Goal: Information Seeking & Learning: Learn about a topic

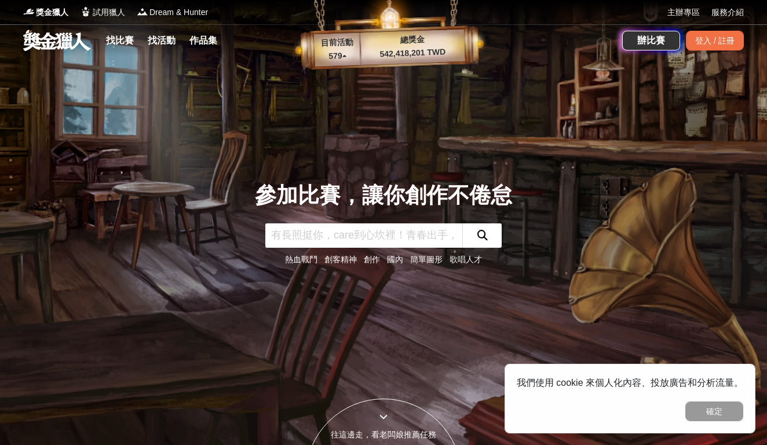
click at [384, 240] on input "text" at bounding box center [363, 235] width 197 height 24
type input "永續"
click at [482, 235] on button "submit" at bounding box center [482, 235] width 39 height 24
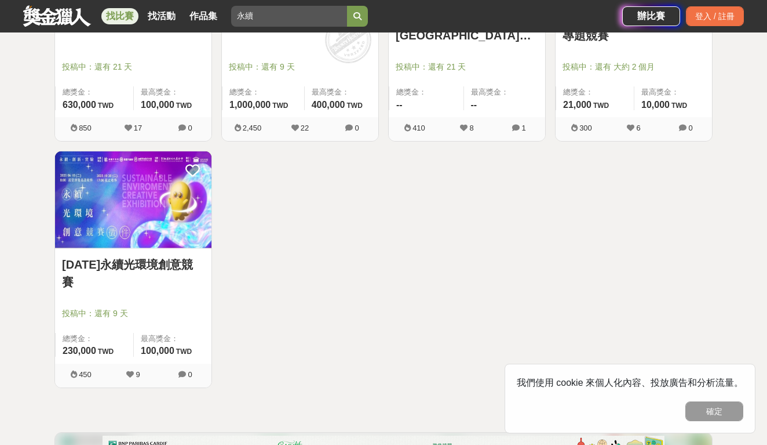
scroll to position [1333, 0]
click at [147, 238] on img at bounding box center [133, 200] width 157 height 97
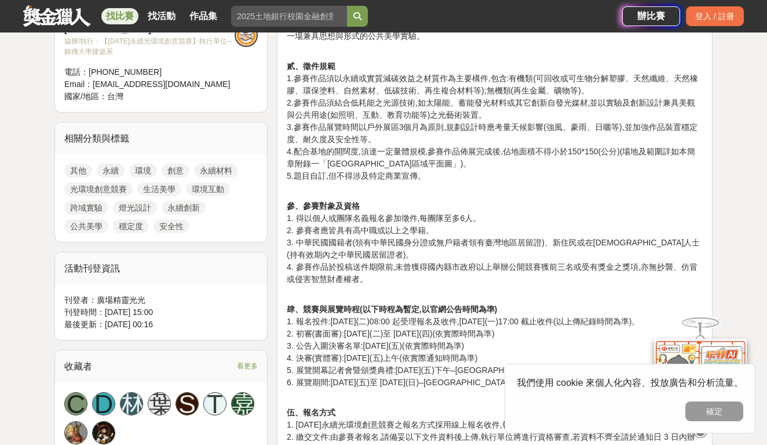
scroll to position [547, 0]
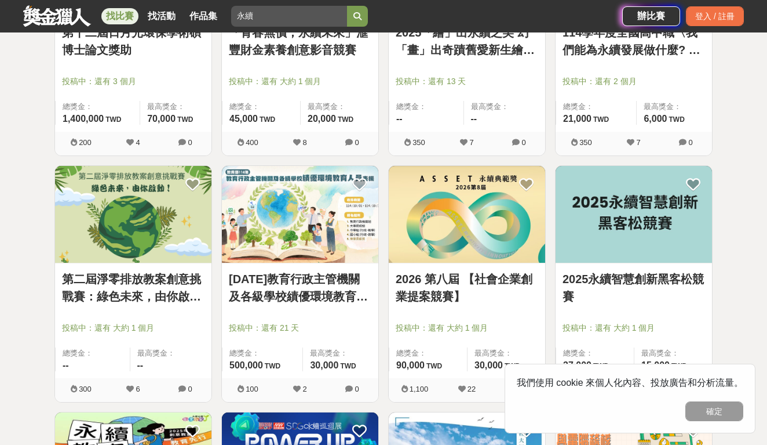
scroll to position [837, 0]
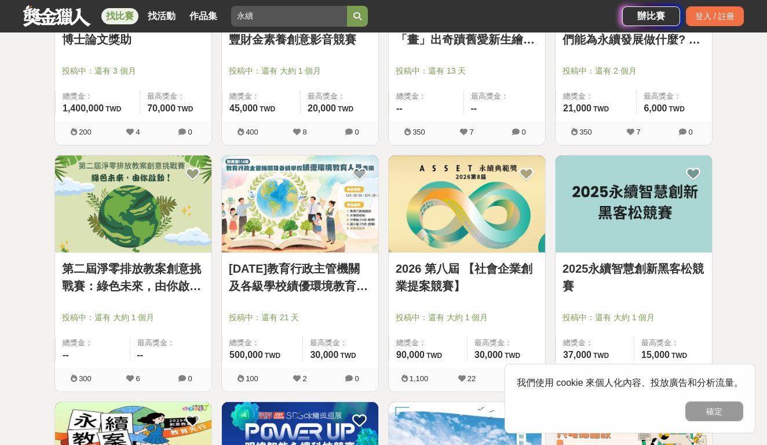
click at [501, 222] on img at bounding box center [467, 203] width 157 height 97
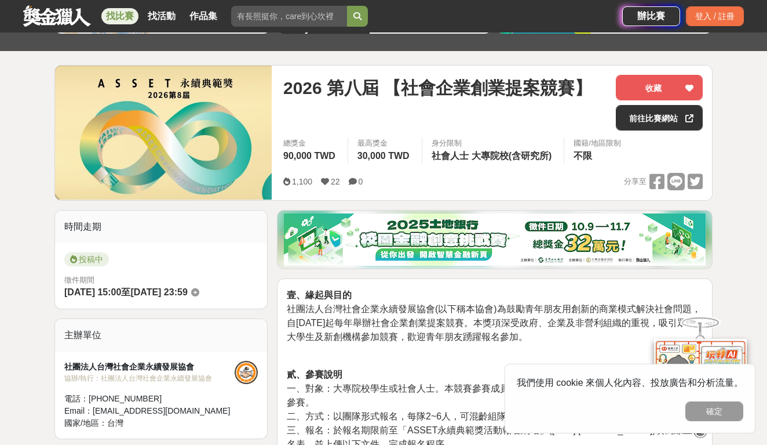
scroll to position [112, 0]
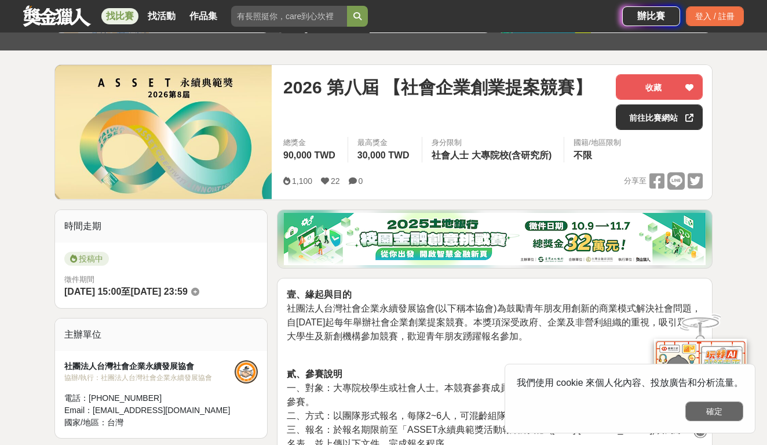
click at [692, 409] on button "確定" at bounding box center [715, 411] width 58 height 20
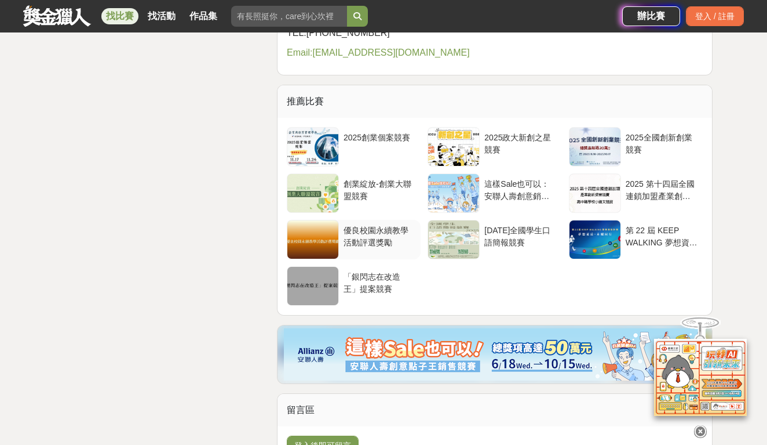
scroll to position [2302, 0]
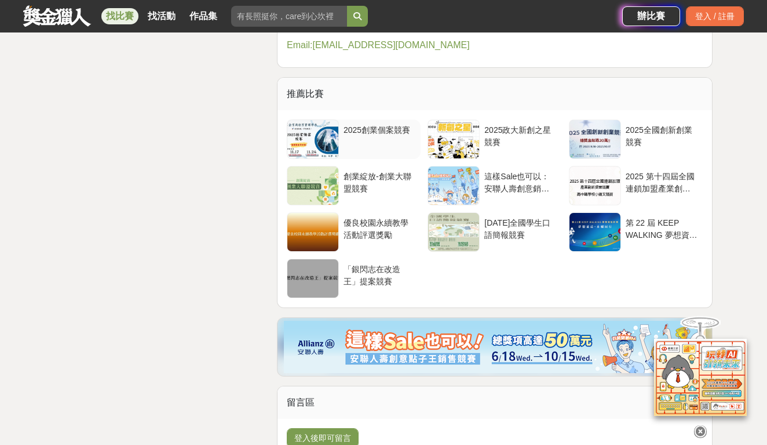
click at [376, 146] on div "2025創業個案競賽" at bounding box center [380, 135] width 72 height 22
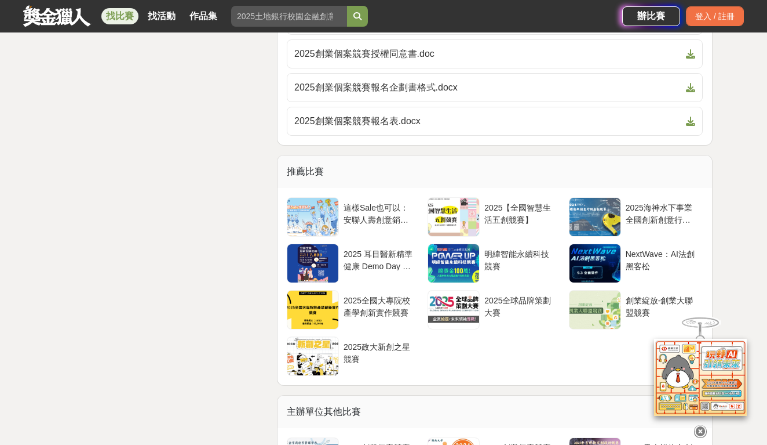
scroll to position [1849, 0]
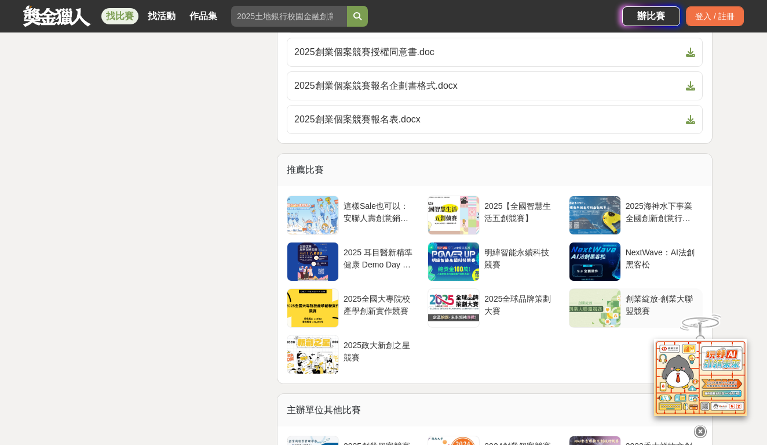
click at [608, 310] on div at bounding box center [595, 308] width 51 height 38
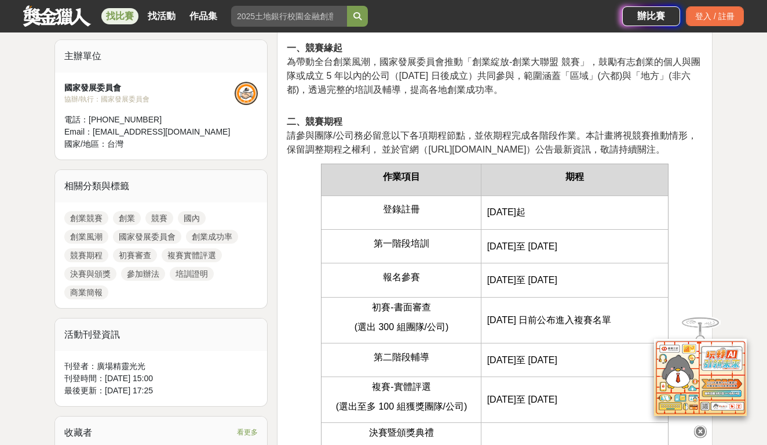
scroll to position [484, 0]
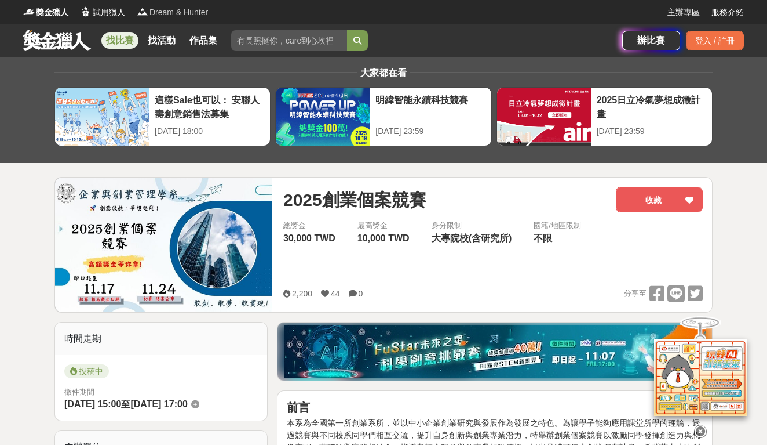
scroll to position [2253, 0]
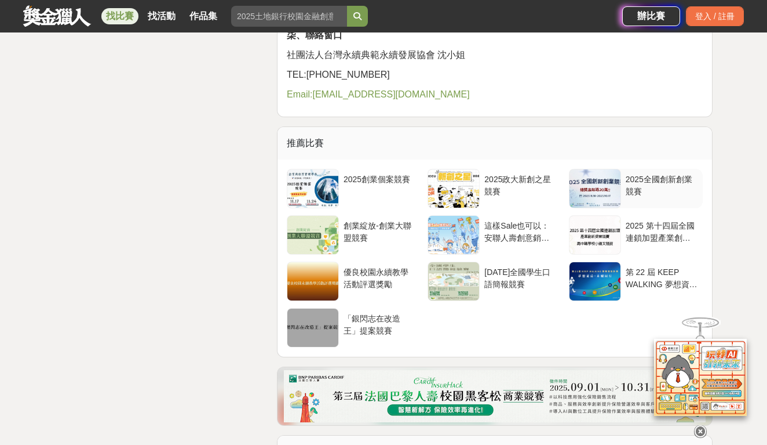
click at [601, 208] on div at bounding box center [595, 188] width 51 height 38
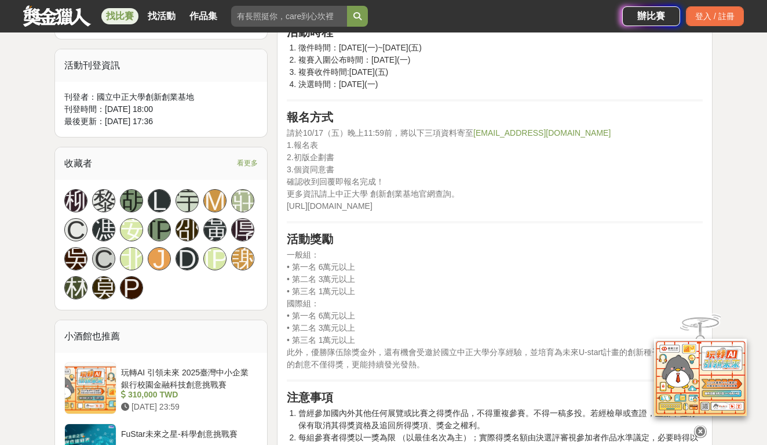
scroll to position [693, 0]
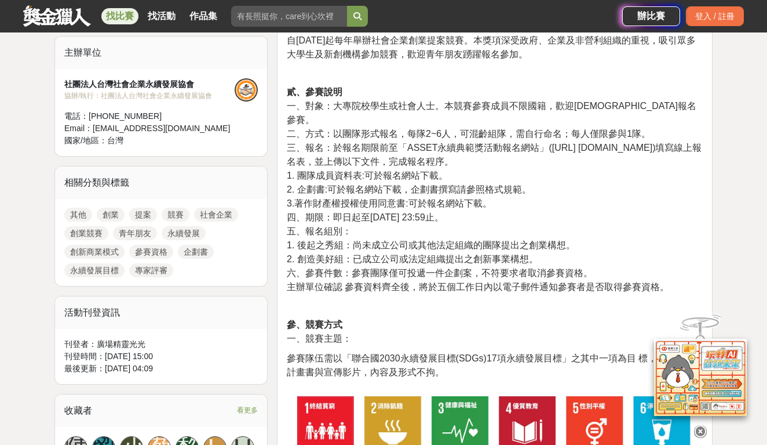
scroll to position [395, 0]
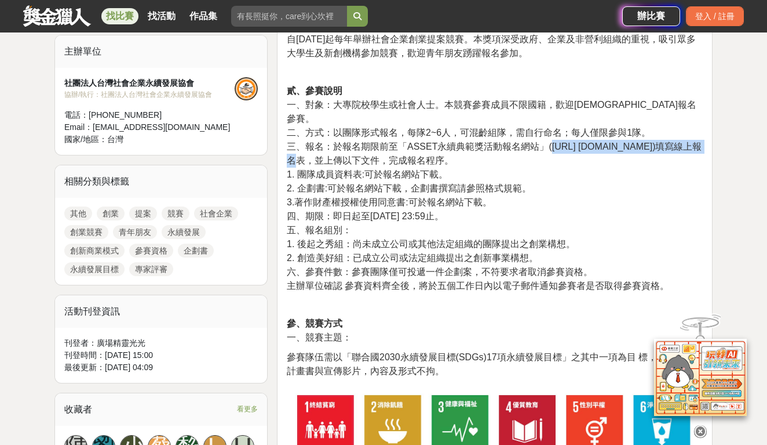
drag, startPoint x: 553, startPoint y: 133, endPoint x: 660, endPoint y: 133, distance: 107.2
copy span "[URL] [DOMAIN_NAME]"
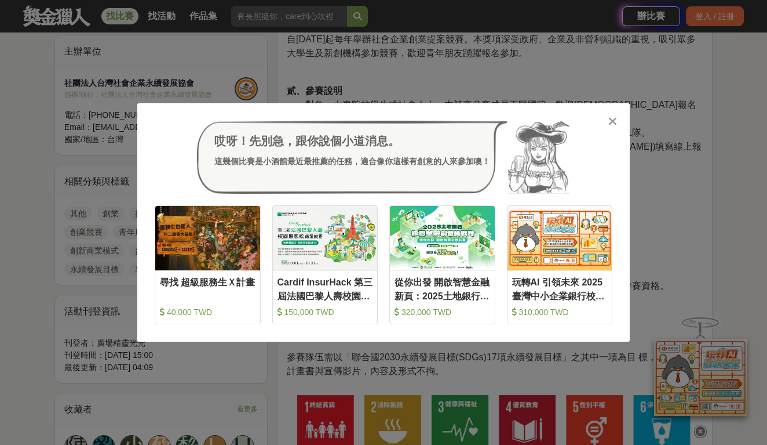
click at [614, 125] on icon at bounding box center [613, 121] width 9 height 12
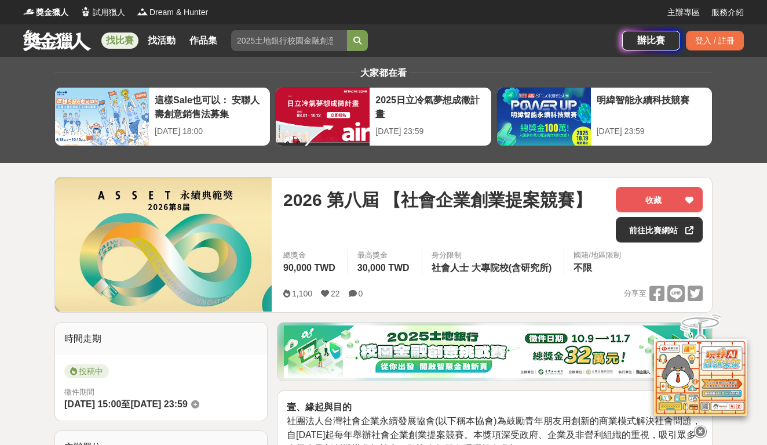
scroll to position [0, 0]
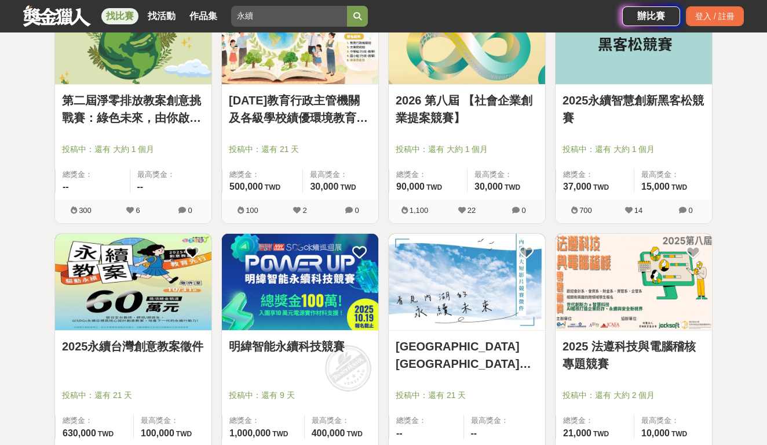
scroll to position [1002, 0]
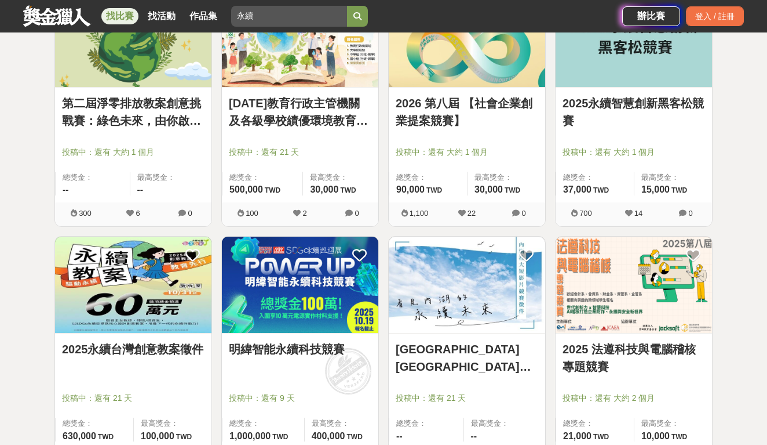
click at [161, 310] on img at bounding box center [133, 285] width 157 height 97
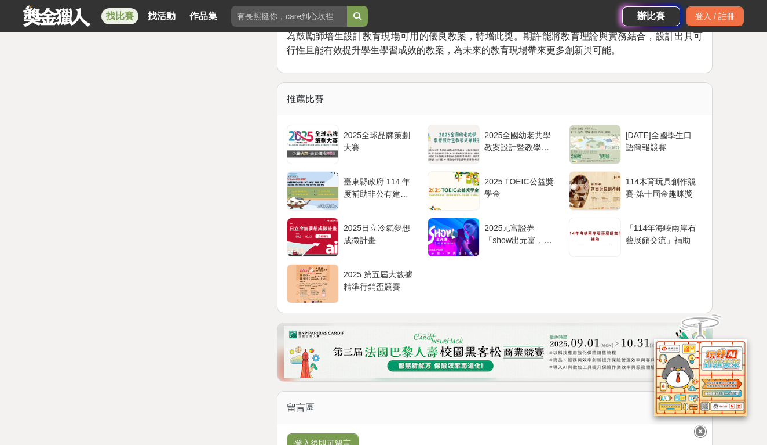
scroll to position [3744, 0]
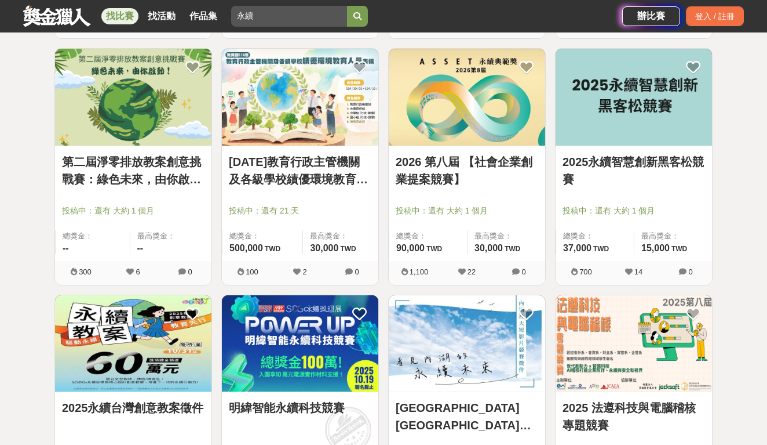
scroll to position [940, 0]
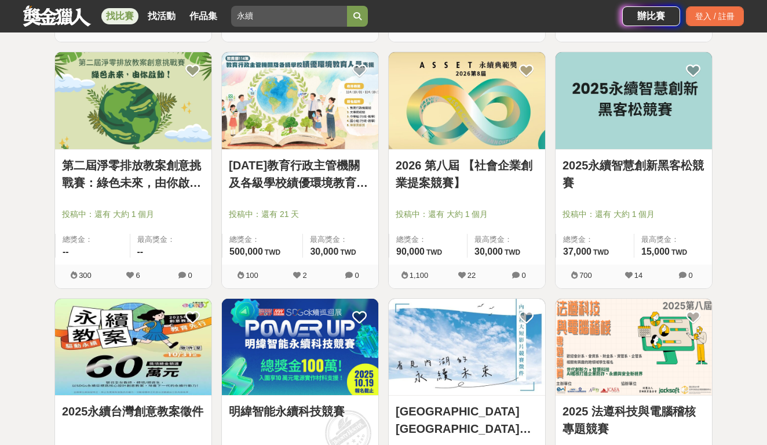
click at [647, 119] on img at bounding box center [634, 100] width 157 height 97
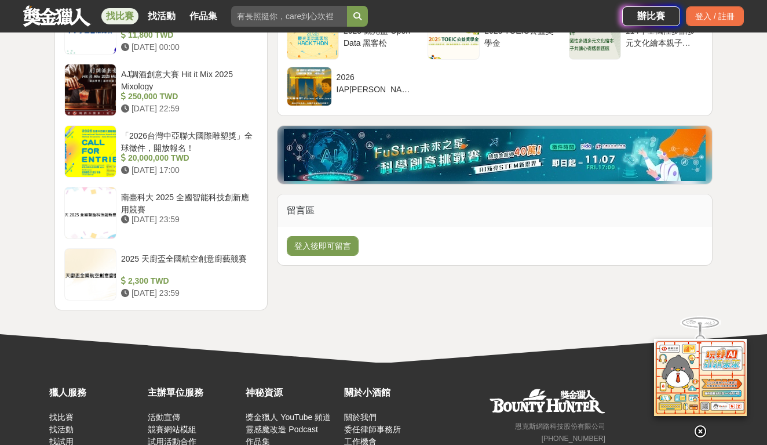
scroll to position [1374, 0]
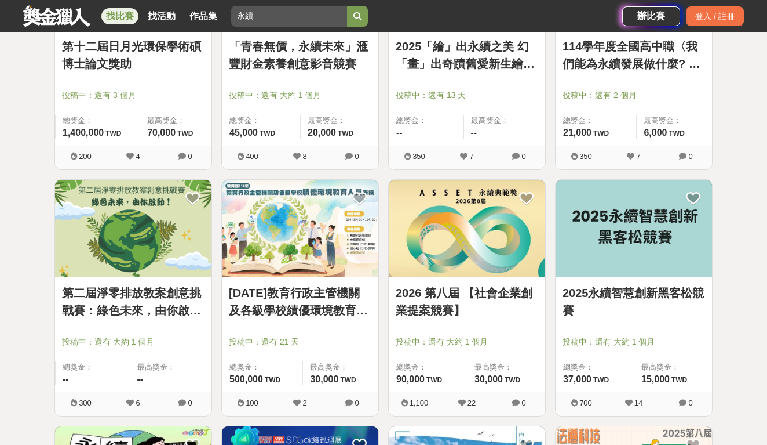
scroll to position [812, 0]
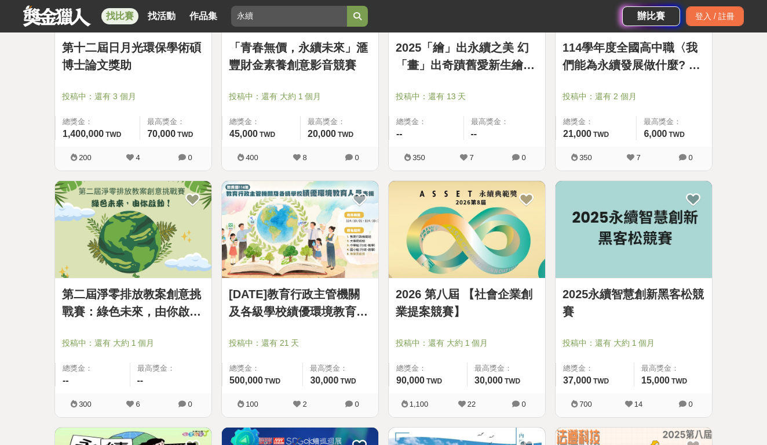
click at [302, 230] on img at bounding box center [300, 229] width 157 height 97
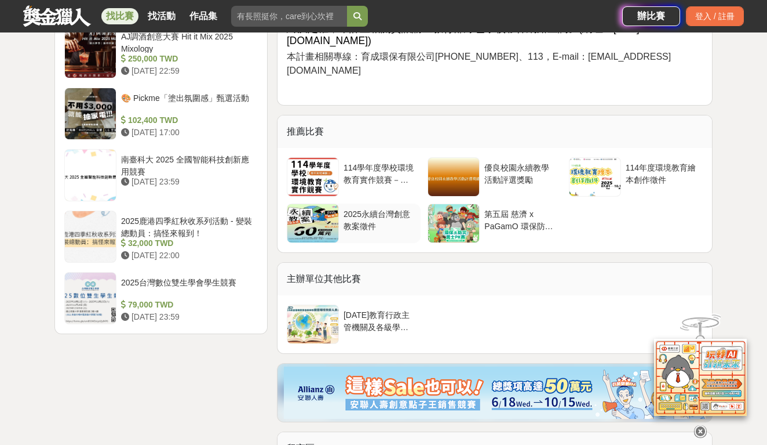
scroll to position [1398, 0]
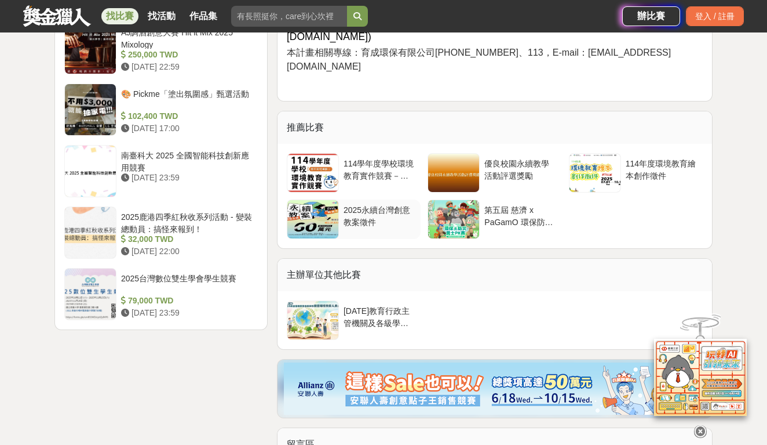
click at [301, 201] on div at bounding box center [313, 219] width 51 height 38
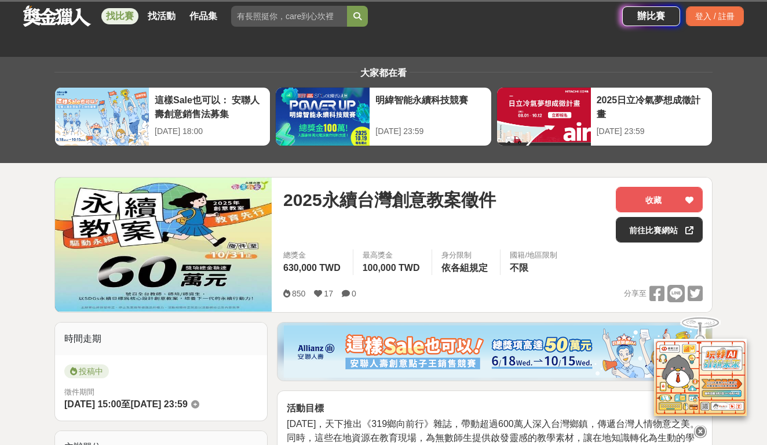
scroll to position [1398, 0]
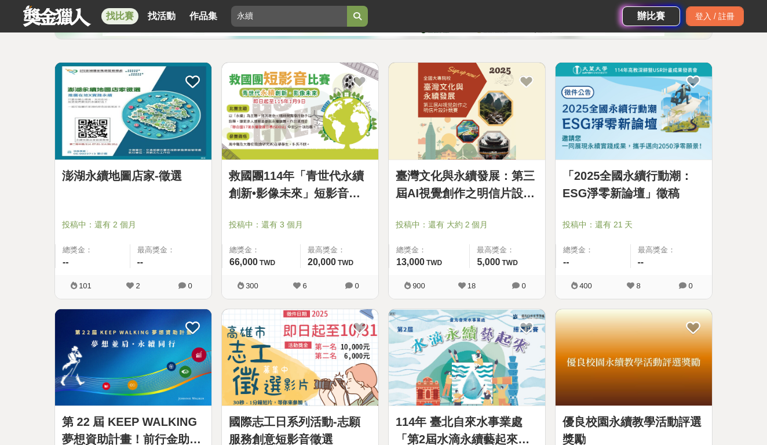
scroll to position [195, 0]
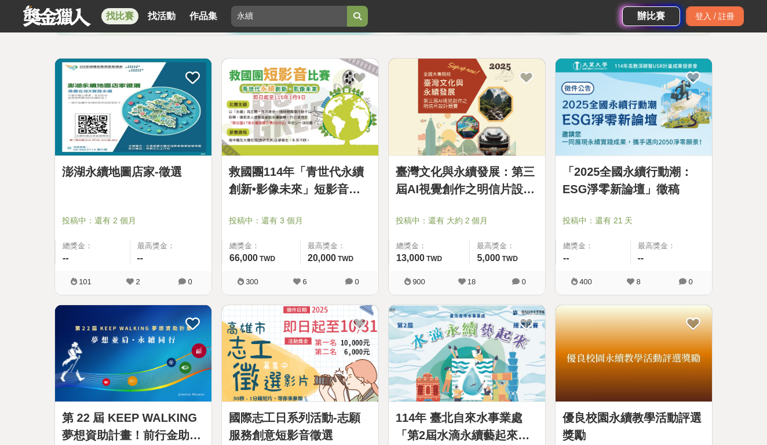
click at [625, 126] on img at bounding box center [634, 107] width 157 height 97
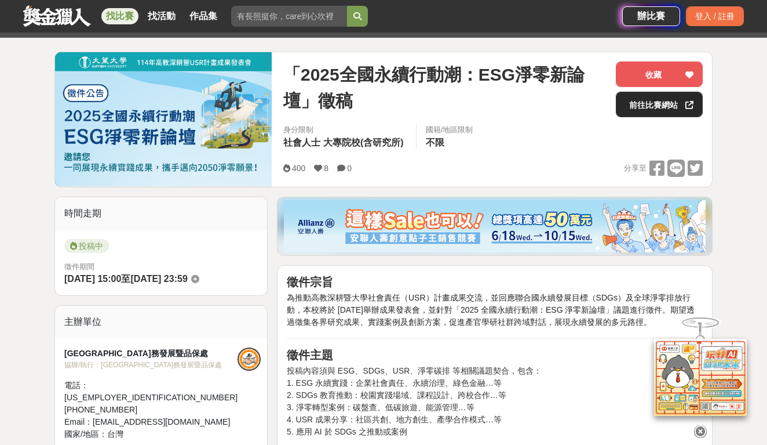
scroll to position [127, 0]
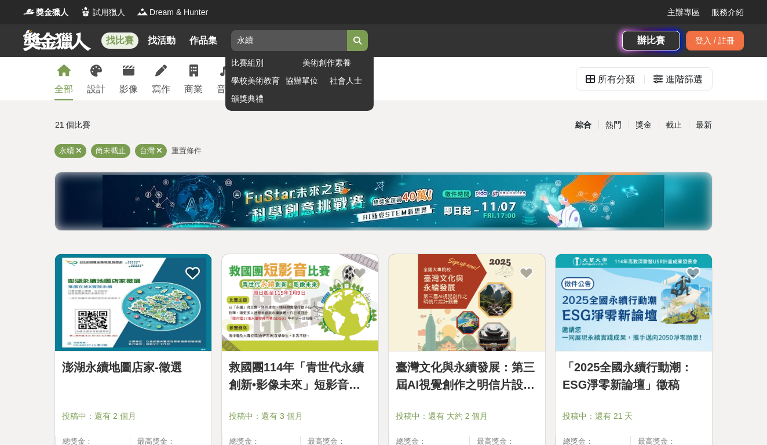
click at [281, 42] on input "永續" at bounding box center [289, 40] width 116 height 21
type input "永續 創業"
click at [359, 41] on button "submit" at bounding box center [357, 40] width 21 height 21
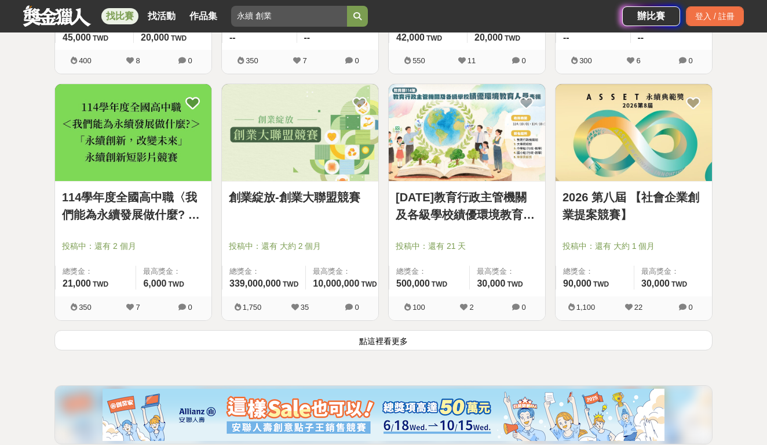
scroll to position [1405, 0]
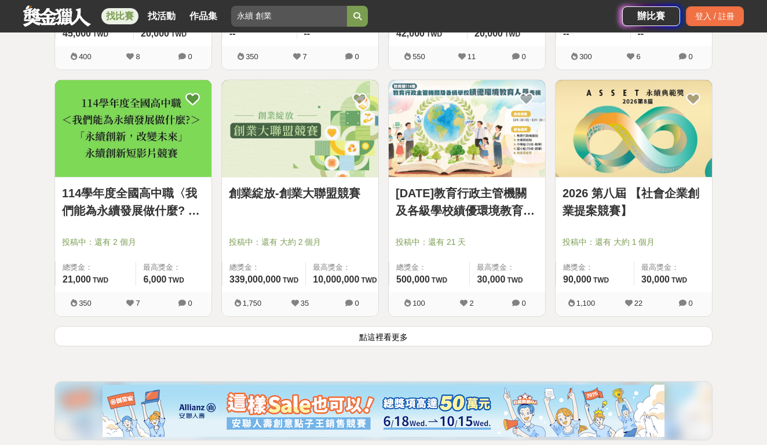
click at [298, 161] on img at bounding box center [300, 128] width 157 height 97
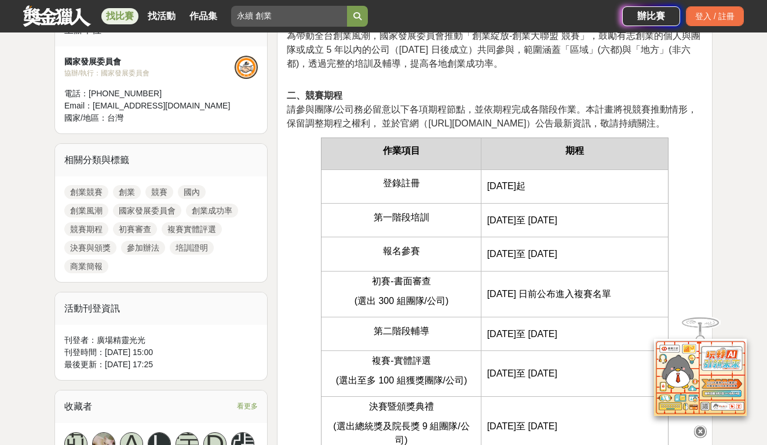
scroll to position [383, 0]
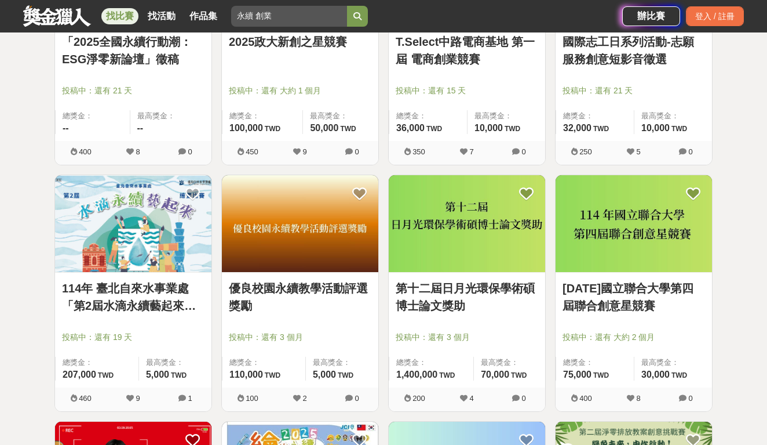
scroll to position [820, 0]
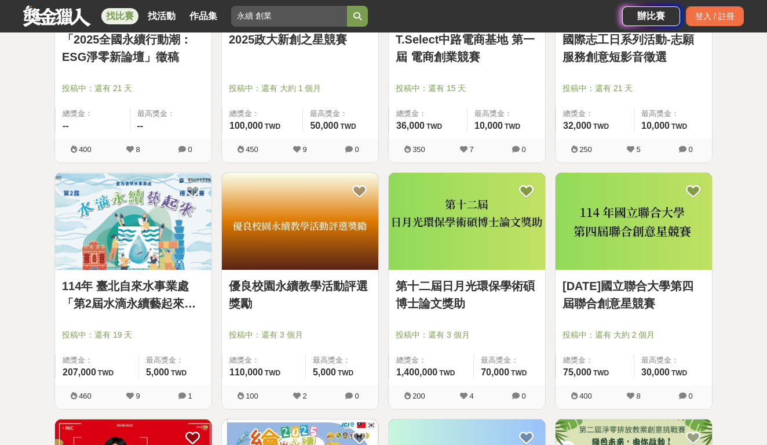
click at [610, 234] on img at bounding box center [634, 221] width 157 height 97
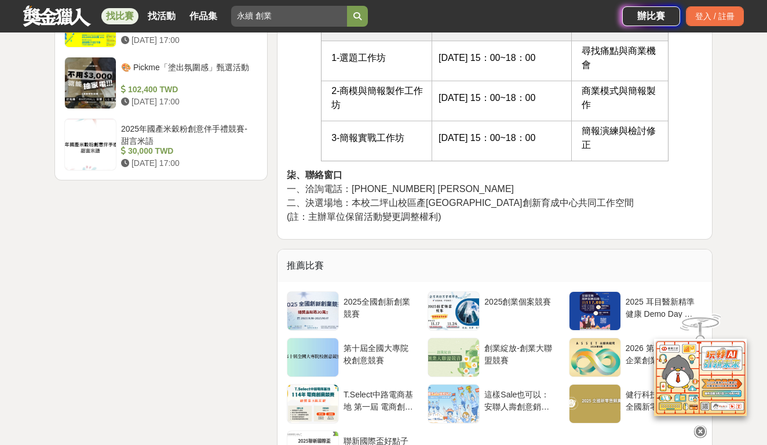
scroll to position [1565, 0]
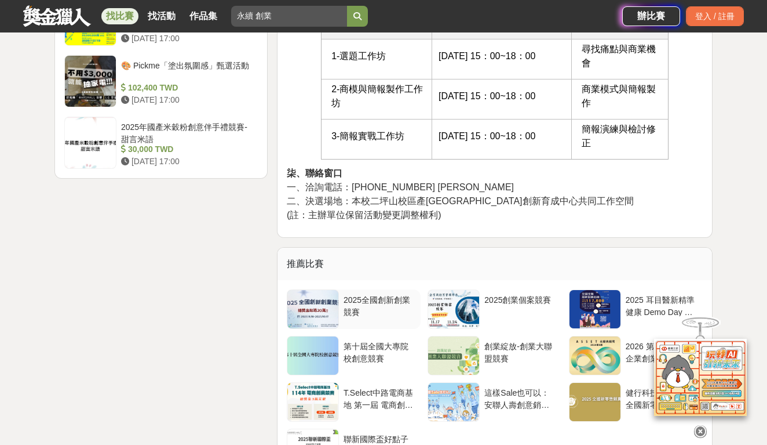
click at [359, 305] on div "2025全國創新創業競賽" at bounding box center [380, 305] width 72 height 22
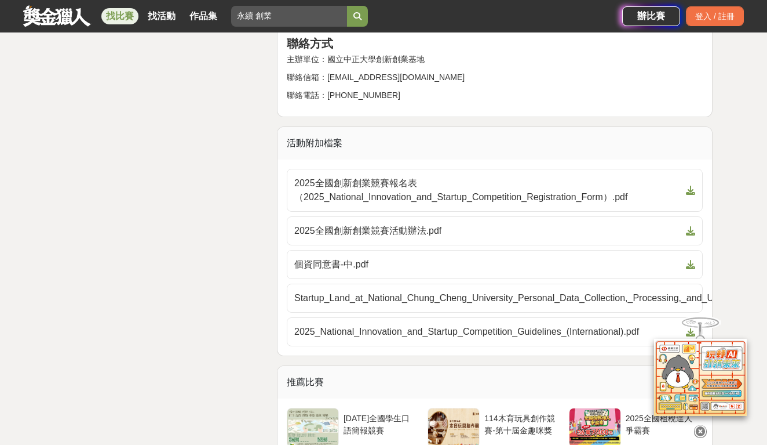
scroll to position [1502, 0]
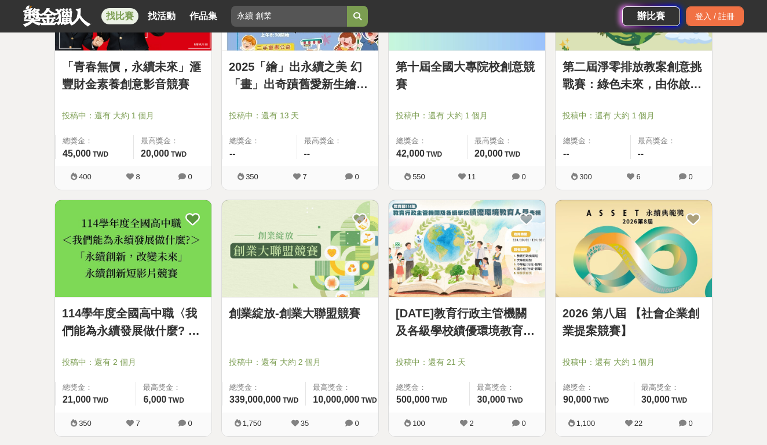
scroll to position [1279, 0]
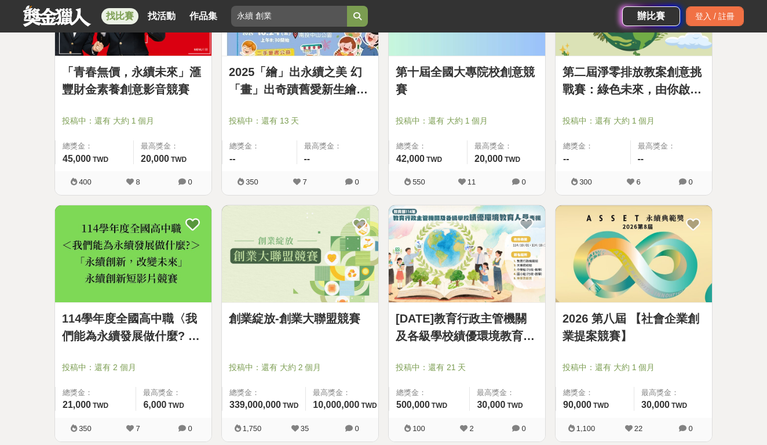
click at [266, 242] on img at bounding box center [300, 253] width 157 height 97
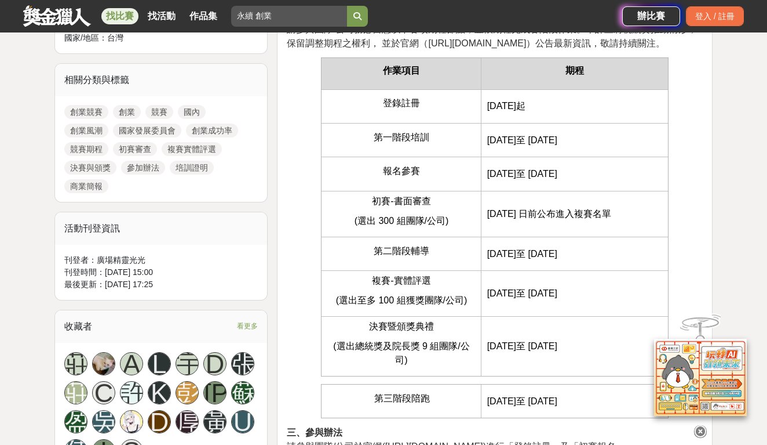
scroll to position [585, 0]
